Goal: Task Accomplishment & Management: Use online tool/utility

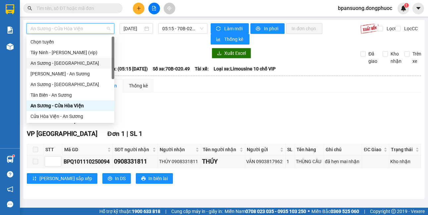
click at [85, 61] on div "An Sương - [GEOGRAPHIC_DATA]" at bounding box center [71, 62] width 80 height 7
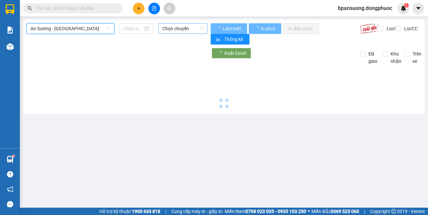
type input "[DATE]"
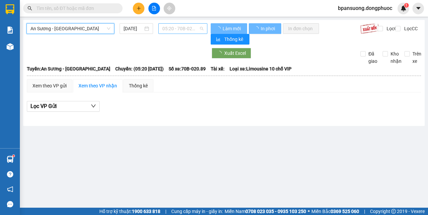
click at [185, 30] on span "05:20 - 70B-020.89" at bounding box center [182, 29] width 41 height 10
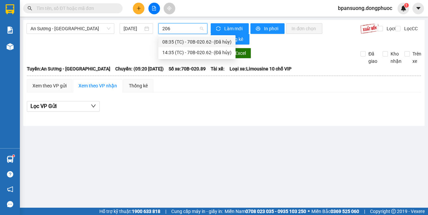
type input "2062"
click at [180, 25] on input "2062" at bounding box center [180, 29] width 36 height 10
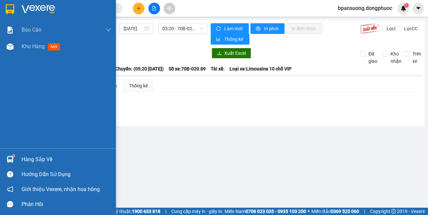
click at [5, 153] on div "Hàng sắp về" at bounding box center [58, 159] width 116 height 15
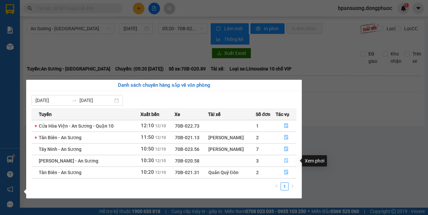
click at [289, 162] on button "button" at bounding box center [286, 160] width 20 height 11
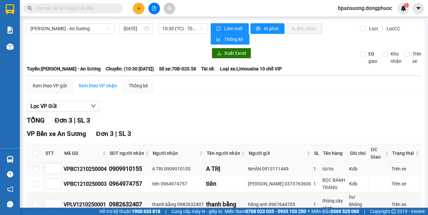
scroll to position [36, 0]
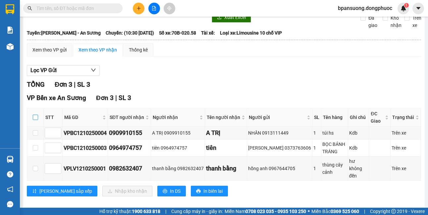
click at [33, 115] on input "checkbox" at bounding box center [35, 116] width 5 height 5
checkbox input "true"
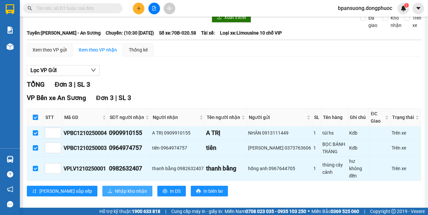
click at [115, 187] on span "Nhập kho nhận" at bounding box center [131, 190] width 32 height 7
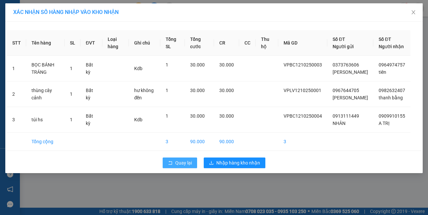
click at [171, 165] on icon "rollback" at bounding box center [170, 162] width 5 height 5
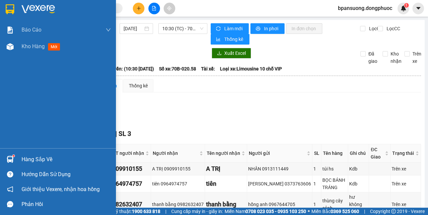
click at [19, 153] on div "Hàng sắp về" at bounding box center [58, 159] width 116 height 15
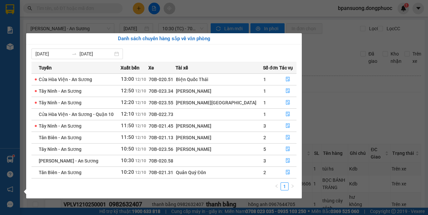
click at [15, 157] on div "Báo cáo Mẫu 1: Báo cáo dòng tiền theo nhân viên Mẫu 1: Báo cáo dòng tiền theo n…" at bounding box center [10, 107] width 20 height 215
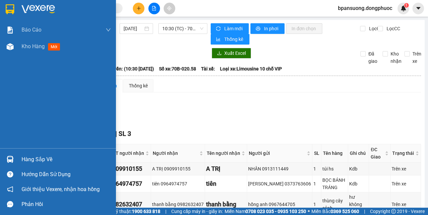
click at [11, 154] on div at bounding box center [10, 159] width 12 height 12
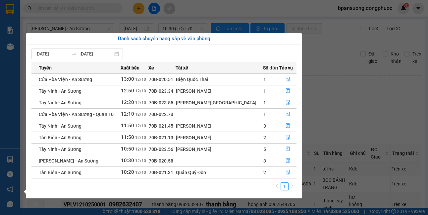
click at [353, 102] on section "Kết quả tìm kiếm ( 0 ) Bộ lọc No Data bpansuong.dongphuoc 1 Báo cáo Mẫu 1: Báo …" at bounding box center [214, 107] width 428 height 215
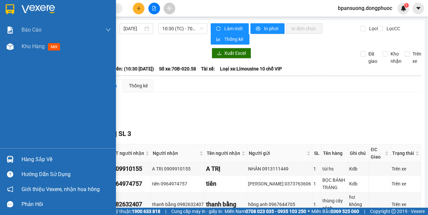
click at [9, 159] on img at bounding box center [10, 159] width 7 height 7
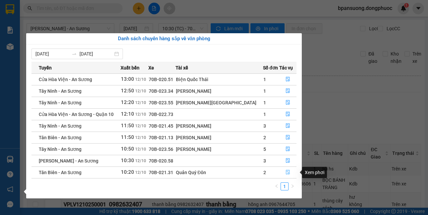
click at [287, 171] on icon "file-done" at bounding box center [289, 172] width 4 height 5
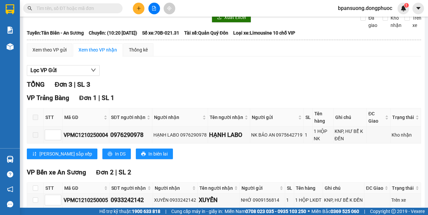
scroll to position [82, 0]
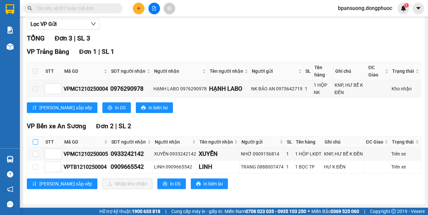
click at [36, 143] on input "checkbox" at bounding box center [35, 141] width 5 height 5
checkbox input "true"
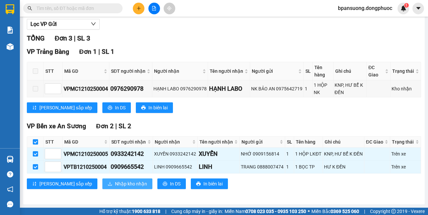
click at [115, 186] on span "Nhập kho nhận" at bounding box center [131, 183] width 32 height 7
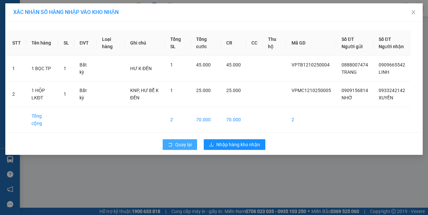
click at [185, 145] on span "Quay lại" at bounding box center [183, 144] width 17 height 7
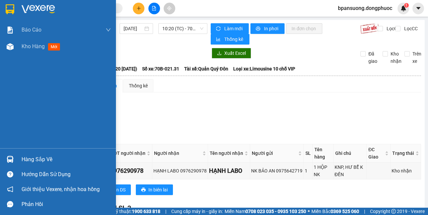
click at [10, 159] on img at bounding box center [10, 159] width 7 height 7
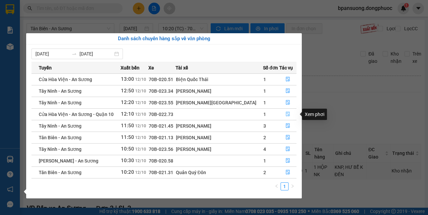
click at [288, 117] on button "button" at bounding box center [288, 114] width 17 height 11
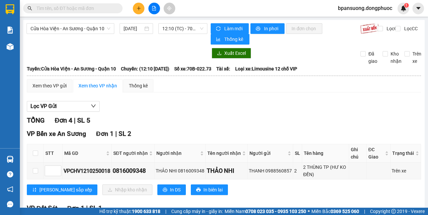
scroll to position [66, 0]
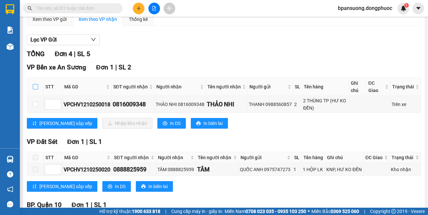
click at [37, 87] on input "checkbox" at bounding box center [35, 86] width 5 height 5
checkbox input "true"
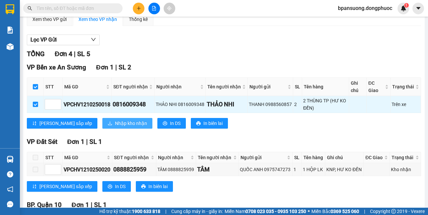
click at [102, 128] on button "Nhập kho nhận" at bounding box center [127, 123] width 50 height 11
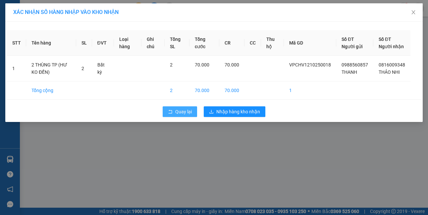
click at [186, 114] on button "Quay lại" at bounding box center [180, 111] width 34 height 11
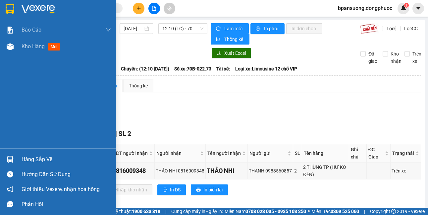
click at [16, 161] on div at bounding box center [10, 159] width 12 height 12
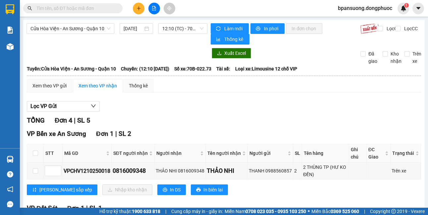
click at [362, 115] on section "Kết quả tìm kiếm ( 0 ) Bộ lọc No Data bpansuong.dongphuoc 1 Báo cáo Mẫu 1: Báo …" at bounding box center [214, 107] width 428 height 215
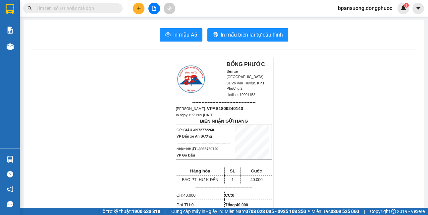
click at [95, 6] on input "text" at bounding box center [75, 8] width 78 height 7
click at [158, 8] on button at bounding box center [155, 9] width 12 height 12
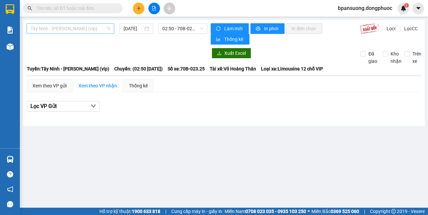
click at [83, 31] on span "Tây Ninh - [PERSON_NAME] (vip)" at bounding box center [71, 29] width 80 height 10
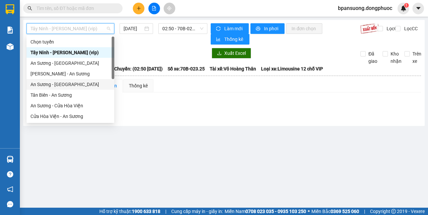
click at [58, 85] on div "An Sương - [GEOGRAPHIC_DATA]" at bounding box center [71, 84] width 80 height 7
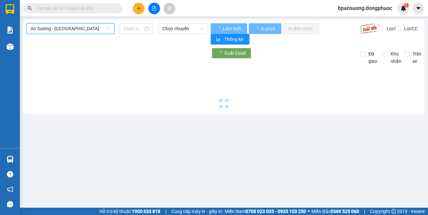
type input "[DATE]"
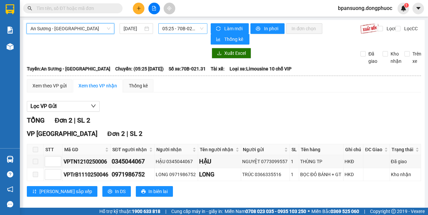
click at [176, 27] on span "05:25 - 70B-021.31" at bounding box center [182, 29] width 41 height 10
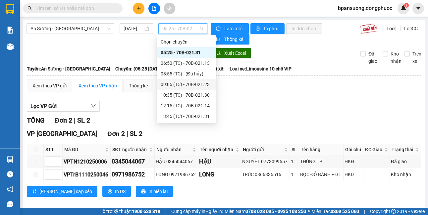
scroll to position [42, 0]
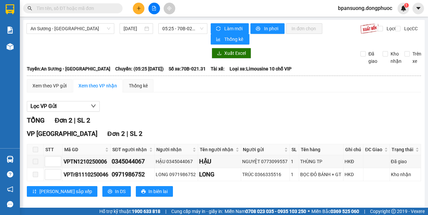
drag, startPoint x: 260, startPoint y: 88, endPoint x: 262, endPoint y: 95, distance: 7.2
click at [262, 93] on div "Xem theo VP gửi Xem theo VP nhận Thống kê Lọc VP Gửi TỔNG Đơn 2 | SL 2 VP Tân …" at bounding box center [224, 142] width 395 height 126
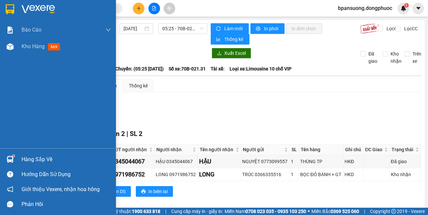
click at [15, 151] on div "Hàng sắp về Hướng dẫn sử dụng Giới thiệu Vexere, nhận hoa hồng Phản hồi" at bounding box center [58, 179] width 116 height 63
click at [7, 154] on div at bounding box center [10, 159] width 12 height 12
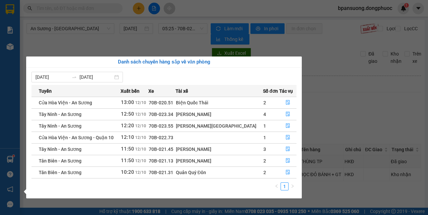
click at [155, 48] on section "Kết quả tìm kiếm ( 0 ) Bộ lọc No Data bpansuong.dongphuoc 1 Báo cáo Mẫu 1: Báo …" at bounding box center [214, 107] width 428 height 215
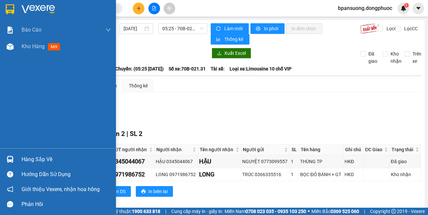
drag, startPoint x: 19, startPoint y: 157, endPoint x: 110, endPoint y: 84, distance: 116.3
click at [18, 157] on div "Hàng sắp về" at bounding box center [58, 159] width 116 height 15
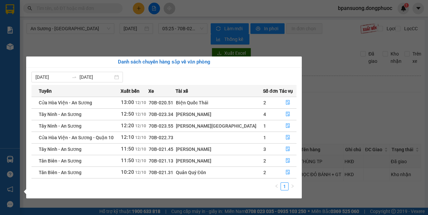
click at [349, 110] on section "Kết quả tìm kiếm ( 0 ) Bộ lọc No Data bpansuong.dongphuoc 1 Báo cáo Mẫu 1: Báo …" at bounding box center [214, 107] width 428 height 215
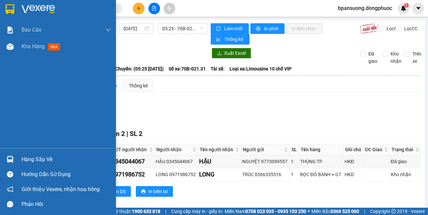
click at [10, 164] on div at bounding box center [10, 159] width 12 height 12
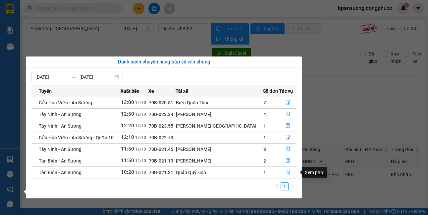
click at [283, 171] on button "button" at bounding box center [288, 172] width 17 height 11
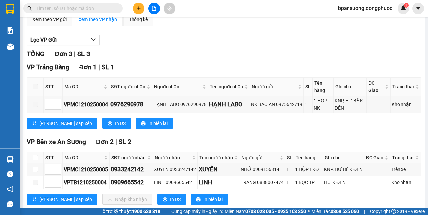
scroll to position [82, 0]
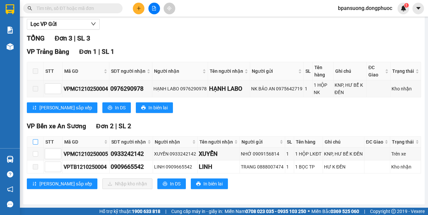
click at [35, 142] on input "checkbox" at bounding box center [35, 141] width 5 height 5
checkbox input "true"
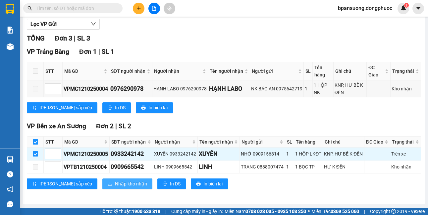
click at [115, 181] on span "Nhập kho nhận" at bounding box center [131, 183] width 32 height 7
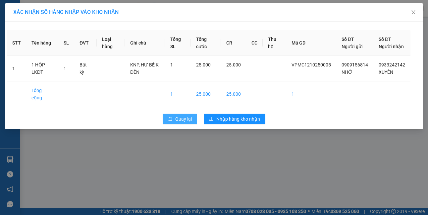
click at [173, 118] on icon "rollback" at bounding box center [170, 118] width 5 height 5
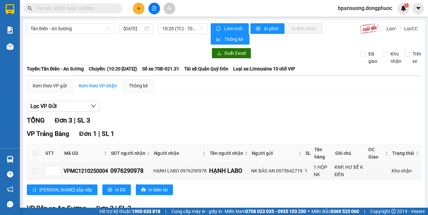
scroll to position [82, 0]
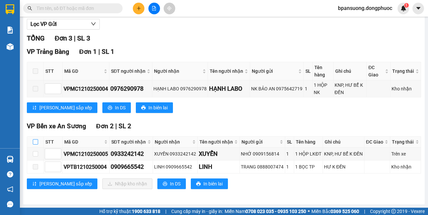
click at [35, 140] on input "checkbox" at bounding box center [35, 141] width 5 height 5
checkbox input "true"
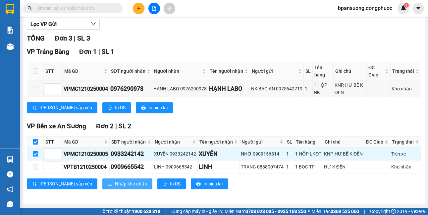
click at [115, 182] on span "Nhập kho nhận" at bounding box center [131, 183] width 32 height 7
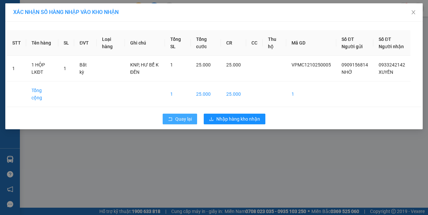
click at [187, 124] on button "Quay lại" at bounding box center [180, 118] width 34 height 11
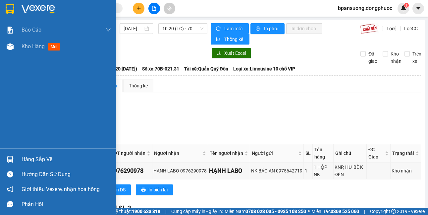
click at [15, 157] on div at bounding box center [10, 159] width 12 height 12
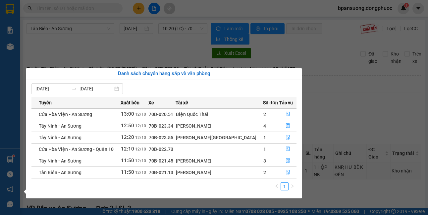
click at [330, 101] on section "Kết quả tìm kiếm ( 0 ) Bộ lọc No Data bpansuong.dongphuoc 1 Báo cáo Mẫu 1: Báo …" at bounding box center [214, 107] width 428 height 215
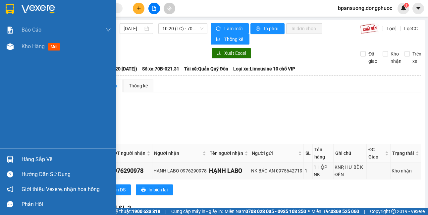
click at [20, 155] on div "Hàng sắp về" at bounding box center [58, 159] width 116 height 15
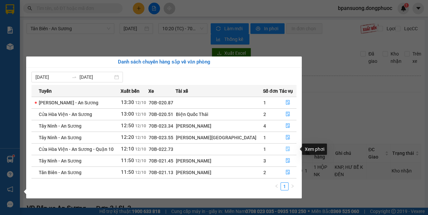
click at [287, 147] on icon "file-done" at bounding box center [288, 148] width 5 height 5
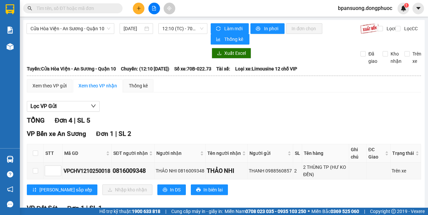
click at [32, 152] on th at bounding box center [35, 153] width 17 height 18
click at [35, 152] on input "checkbox" at bounding box center [35, 152] width 5 height 5
checkbox input "true"
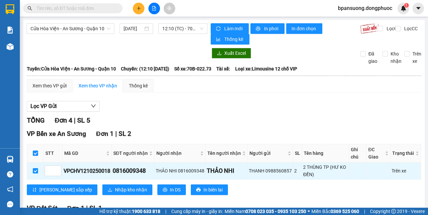
click at [90, 195] on div "VP Bến xe An Sương Đơn 1 | SL 2 STT Mã GD SĐT người nhận Người nhận Tên người n…" at bounding box center [224, 164] width 395 height 71
click at [115, 189] on span "Nhập kho nhận" at bounding box center [131, 189] width 32 height 7
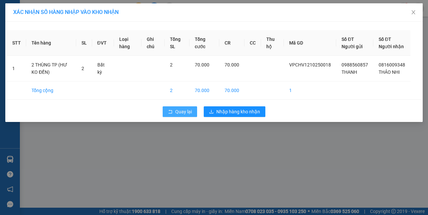
click at [177, 115] on span "Quay lại" at bounding box center [183, 111] width 17 height 7
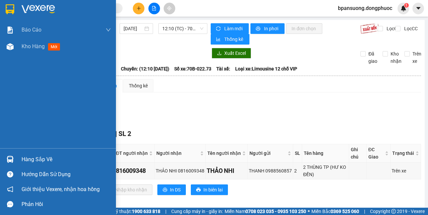
click at [10, 159] on img at bounding box center [10, 159] width 7 height 7
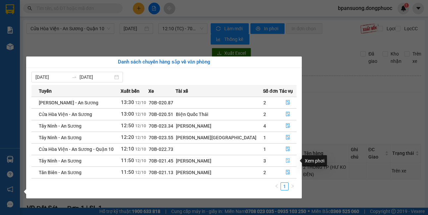
click at [291, 159] on button "button" at bounding box center [288, 160] width 17 height 11
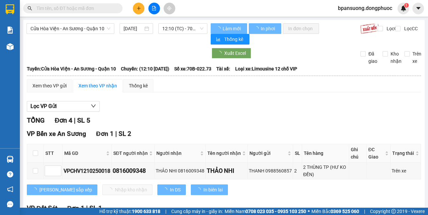
scroll to position [133, 0]
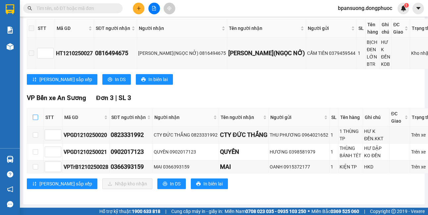
click at [33, 114] on input "checkbox" at bounding box center [35, 116] width 5 height 5
checkbox input "true"
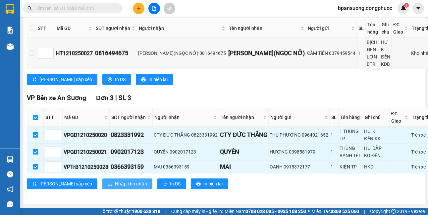
click at [115, 187] on span "Nhập kho nhận" at bounding box center [131, 183] width 32 height 7
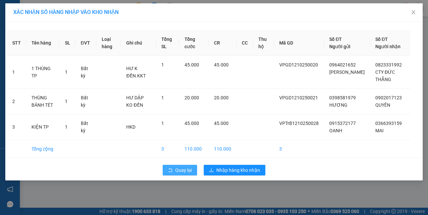
click at [181, 172] on span "Quay lại" at bounding box center [183, 169] width 17 height 7
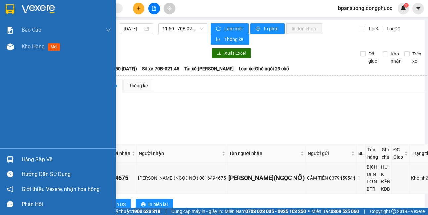
click at [17, 161] on div "Hàng sắp về" at bounding box center [58, 159] width 116 height 15
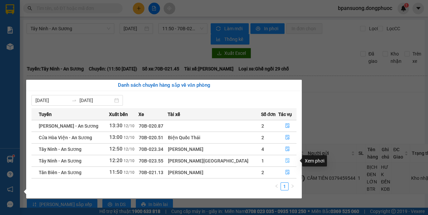
click at [286, 160] on icon "file-done" at bounding box center [288, 160] width 5 height 5
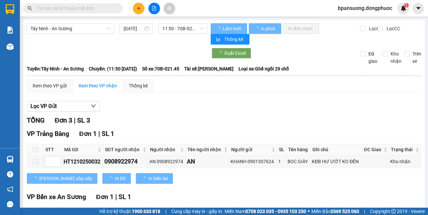
scroll to position [107, 0]
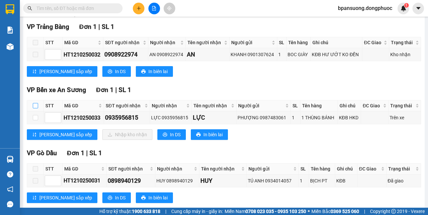
click at [34, 103] on input "checkbox" at bounding box center [35, 105] width 5 height 5
checkbox input "true"
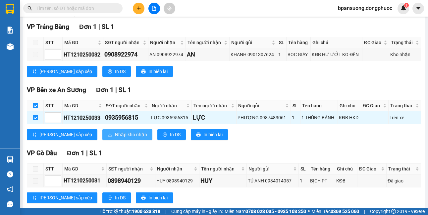
click at [115, 134] on span "Nhập kho nhận" at bounding box center [131, 134] width 32 height 7
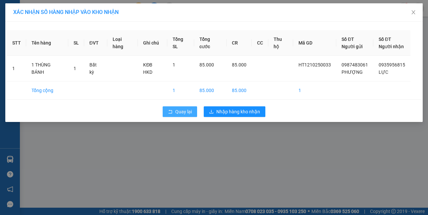
click at [177, 111] on span "Quay lại" at bounding box center [183, 111] width 17 height 7
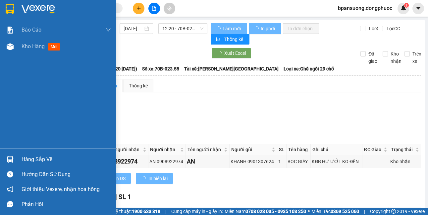
click at [17, 158] on div "Hàng sắp về" at bounding box center [58, 159] width 116 height 15
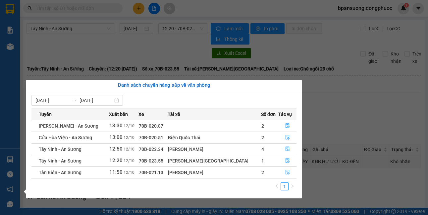
click at [356, 65] on section "Kết quả tìm kiếm ( 0 ) Bộ lọc No Data bpansuong.dongphuoc 1 Báo cáo Mẫu 1: Báo …" at bounding box center [214, 107] width 428 height 215
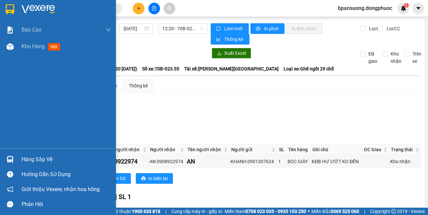
click at [20, 157] on div "Hàng sắp về" at bounding box center [58, 159] width 116 height 15
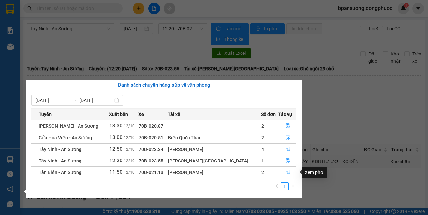
click at [288, 170] on button "button" at bounding box center [288, 172] width 18 height 11
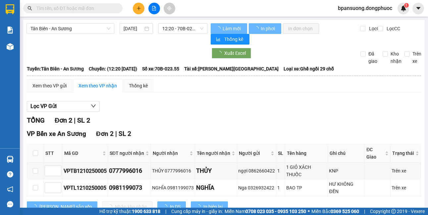
scroll to position [23, 0]
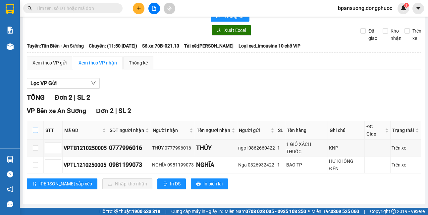
click at [34, 132] on input "checkbox" at bounding box center [35, 129] width 5 height 5
checkbox input "true"
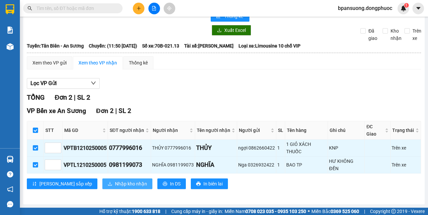
click at [115, 183] on span "Nhập kho nhận" at bounding box center [131, 183] width 32 height 7
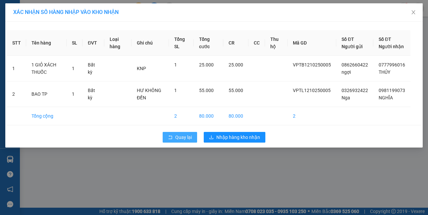
click at [178, 141] on span "Quay lại" at bounding box center [183, 136] width 17 height 7
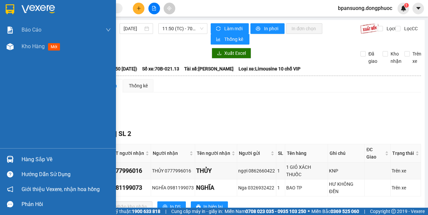
click at [14, 158] on div at bounding box center [10, 159] width 12 height 12
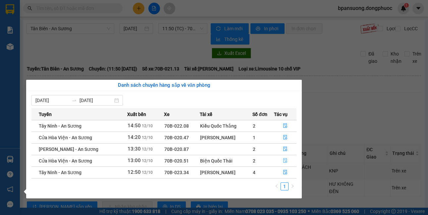
drag, startPoint x: 282, startPoint y: 160, endPoint x: 288, endPoint y: 137, distance: 23.8
click at [282, 160] on button "button" at bounding box center [286, 160] width 22 height 11
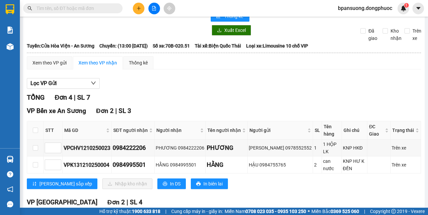
scroll to position [23, 0]
click at [37, 128] on input "checkbox" at bounding box center [35, 129] width 5 height 5
checkbox input "true"
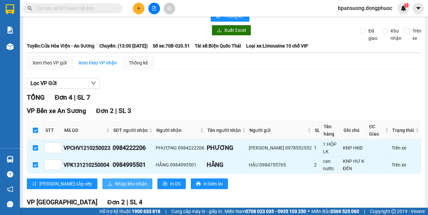
click at [115, 181] on span "Nhập kho nhận" at bounding box center [131, 183] width 32 height 7
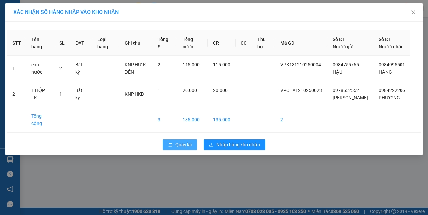
click at [192, 150] on button "Quay lại" at bounding box center [180, 144] width 34 height 11
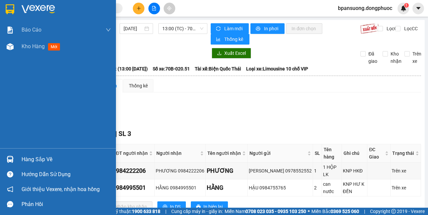
click at [14, 155] on div at bounding box center [10, 159] width 12 height 12
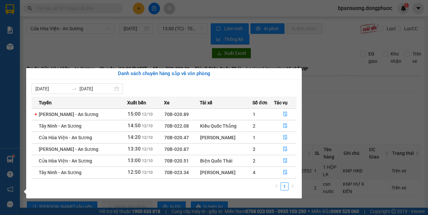
click at [361, 108] on section "Kết quả tìm kiếm ( 0 ) Bộ lọc No Data bpansuong.dongphuoc 1 Báo cáo Mẫu 1: Báo …" at bounding box center [214, 107] width 428 height 215
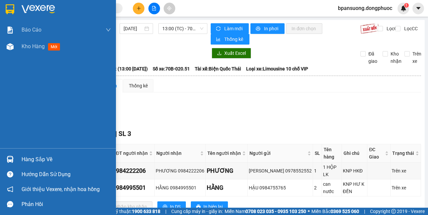
click at [12, 159] on img at bounding box center [10, 159] width 7 height 7
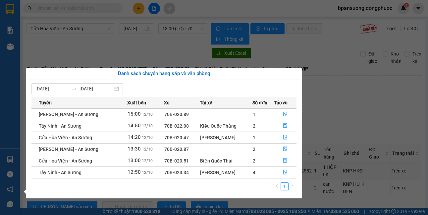
click at [337, 122] on section "Kết quả tìm kiếm ( 0 ) Bộ lọc No Data bpansuong.dongphuoc 1 Báo cáo Mẫu 1: Báo …" at bounding box center [214, 107] width 428 height 215
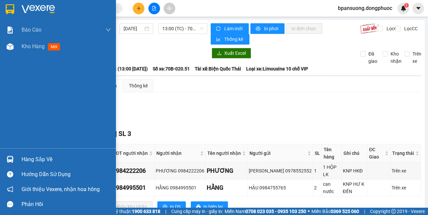
click at [10, 161] on img at bounding box center [10, 159] width 7 height 7
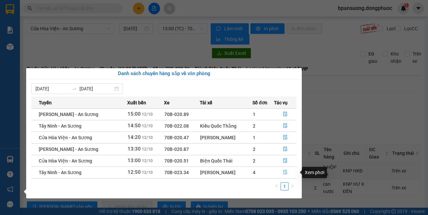
click at [283, 170] on button "button" at bounding box center [286, 172] width 22 height 11
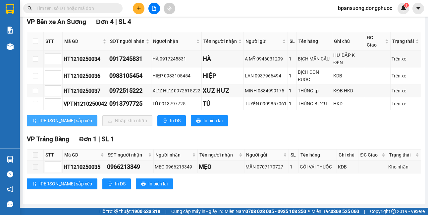
scroll to position [45, 0]
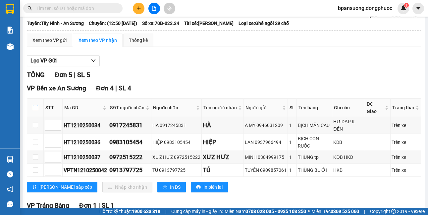
click at [36, 106] on input "checkbox" at bounding box center [35, 107] width 5 height 5
checkbox input "true"
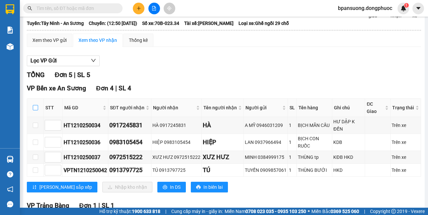
checkbox input "true"
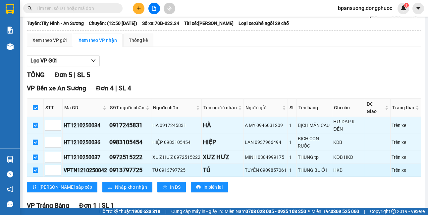
scroll to position [112, 0]
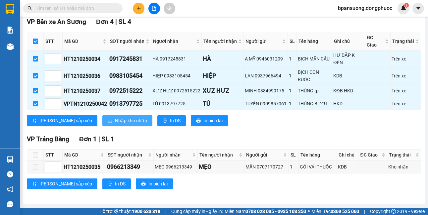
click at [115, 121] on span "Nhập kho nhận" at bounding box center [131, 120] width 32 height 7
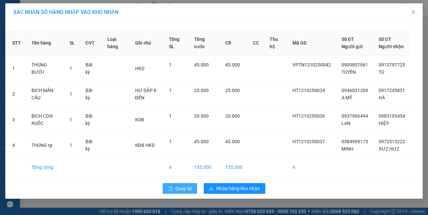
click at [175, 193] on button "Quay lại" at bounding box center [180, 188] width 34 height 11
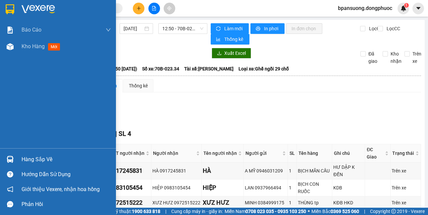
click at [15, 160] on div at bounding box center [10, 159] width 12 height 12
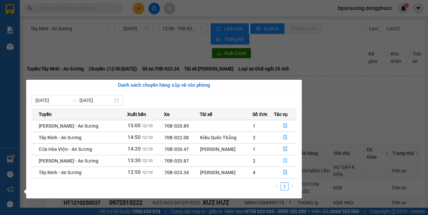
click at [286, 161] on icon "file-done" at bounding box center [286, 160] width 4 height 5
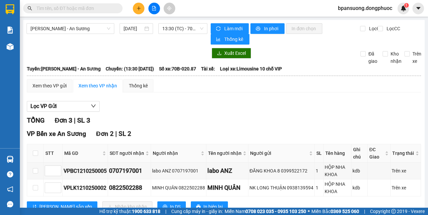
scroll to position [66, 0]
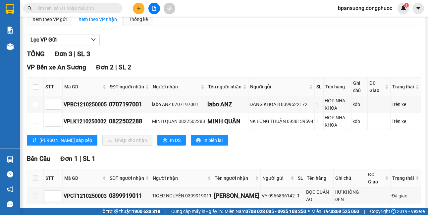
click at [34, 85] on input "checkbox" at bounding box center [35, 86] width 5 height 5
checkbox input "true"
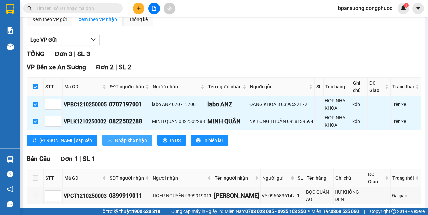
click at [115, 138] on span "Nhập kho nhận" at bounding box center [131, 139] width 32 height 7
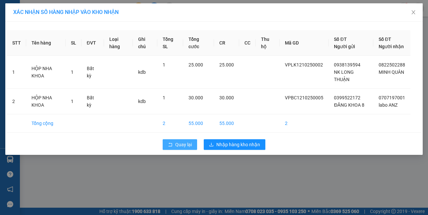
click at [178, 147] on span "Quay lại" at bounding box center [183, 144] width 17 height 7
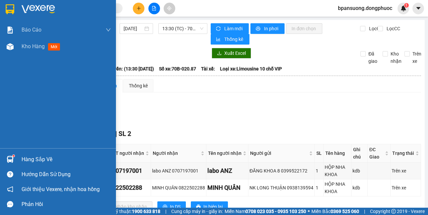
click at [1, 160] on div "Hàng sắp về" at bounding box center [58, 159] width 116 height 15
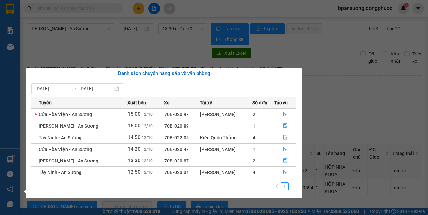
click at [354, 103] on section "Kết quả tìm kiếm ( 0 ) Bộ lọc No Data bpansuong.dongphuoc 1 Báo cáo Mẫu 1: Báo …" at bounding box center [214, 107] width 428 height 215
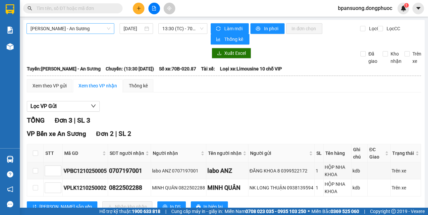
click at [81, 32] on span "[PERSON_NAME] - An Sương" at bounding box center [71, 29] width 80 height 10
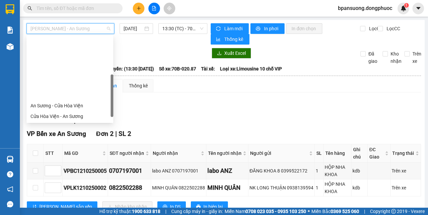
scroll to position [66, 0]
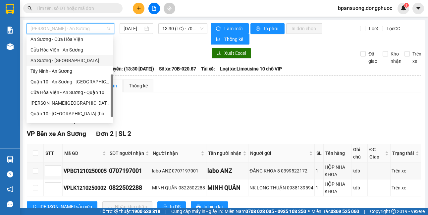
click at [72, 61] on div "An Sương - [GEOGRAPHIC_DATA]" at bounding box center [70, 60] width 79 height 7
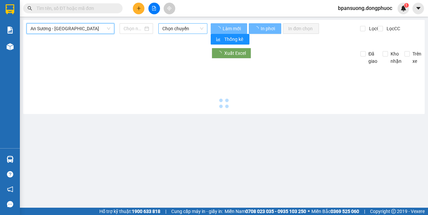
type input "[DATE]"
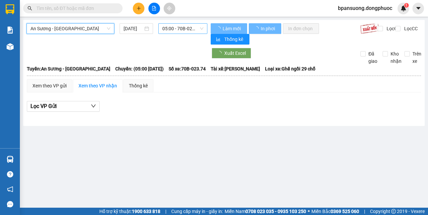
click at [191, 29] on span "05:00 - 70B-023.74" at bounding box center [182, 29] width 41 height 10
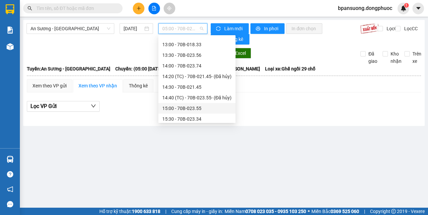
scroll to position [265, 0]
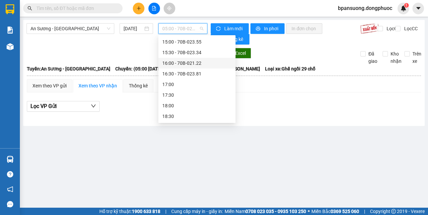
click at [342, 102] on div "Lọc VP Gửi" at bounding box center [224, 106] width 395 height 11
